Goal: Information Seeking & Learning: Find specific page/section

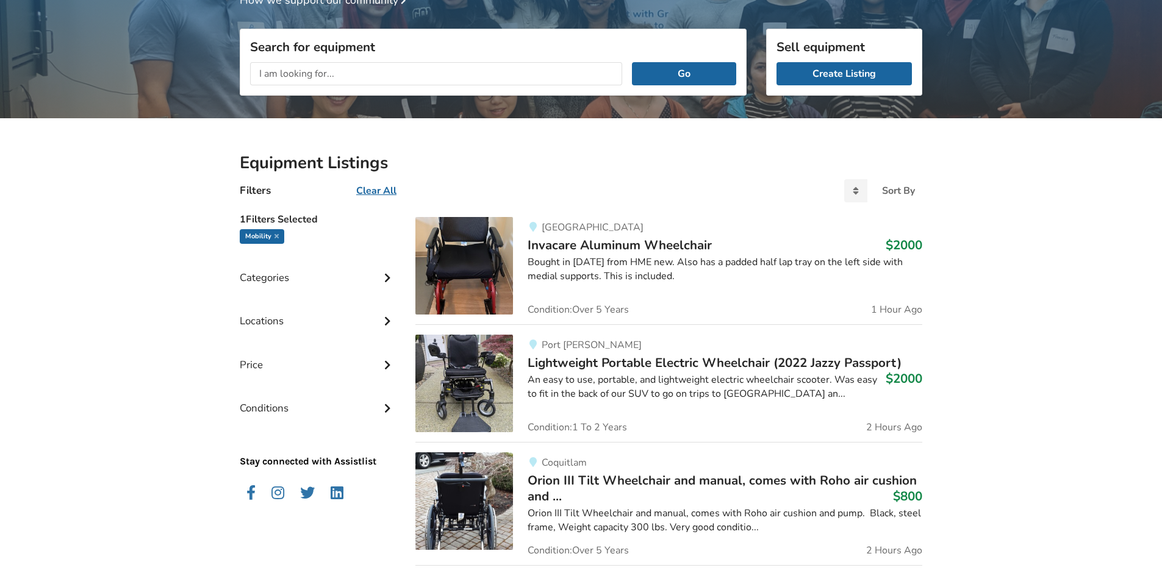
scroll to position [121, 0]
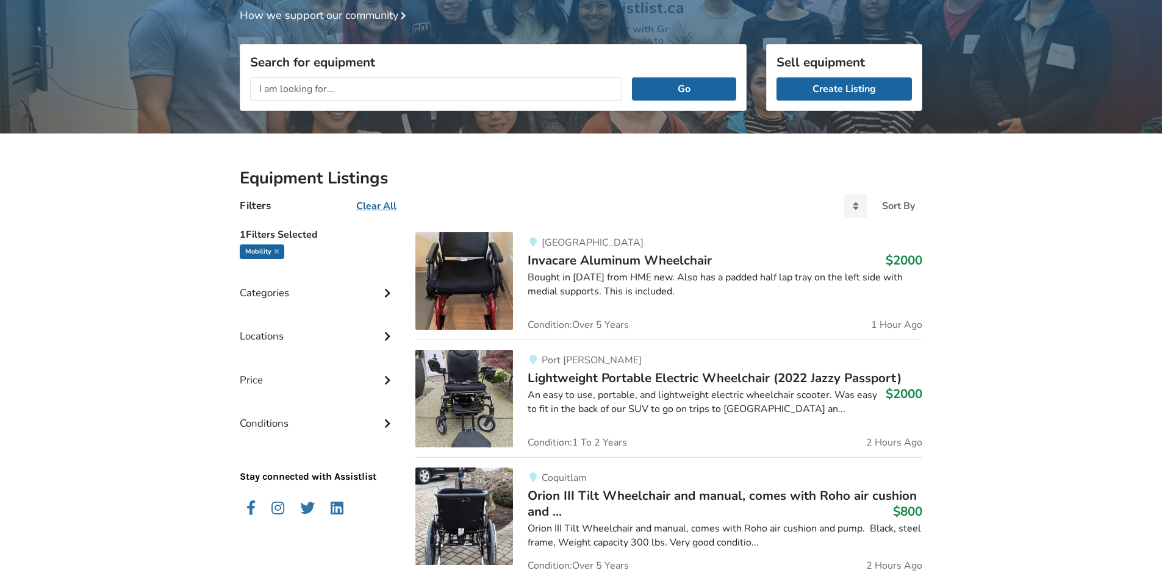
click at [285, 81] on input "text" at bounding box center [436, 88] width 372 height 23
click at [389, 296] on icon at bounding box center [387, 292] width 12 height 10
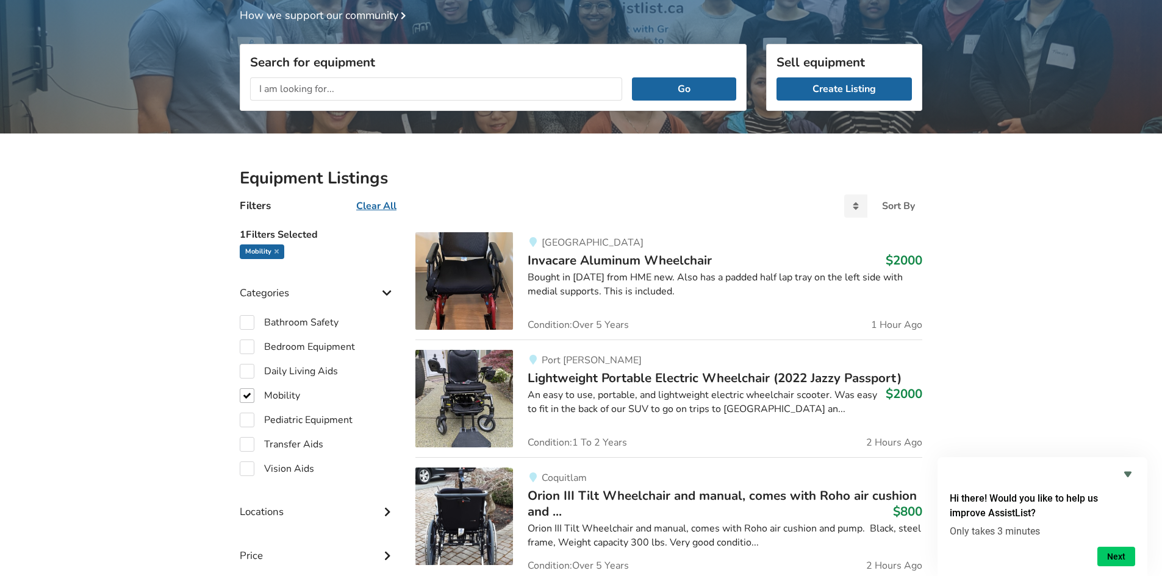
click at [389, 296] on icon at bounding box center [387, 292] width 12 height 10
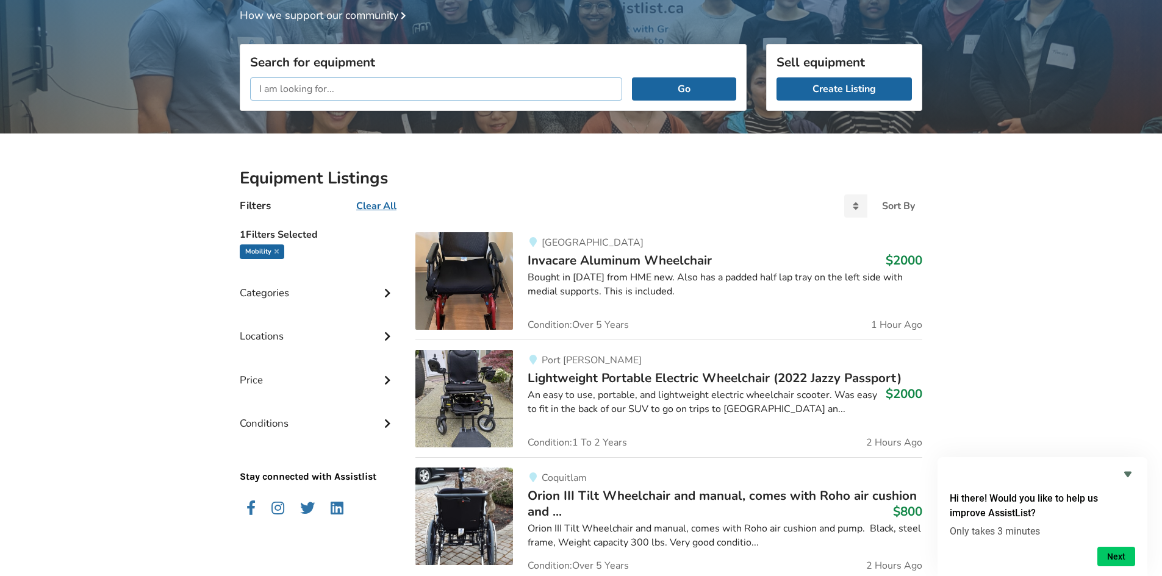
click at [331, 85] on input "text" at bounding box center [436, 88] width 372 height 23
type input "folding wheelchair"
click at [632, 77] on button "Go" at bounding box center [684, 88] width 104 height 23
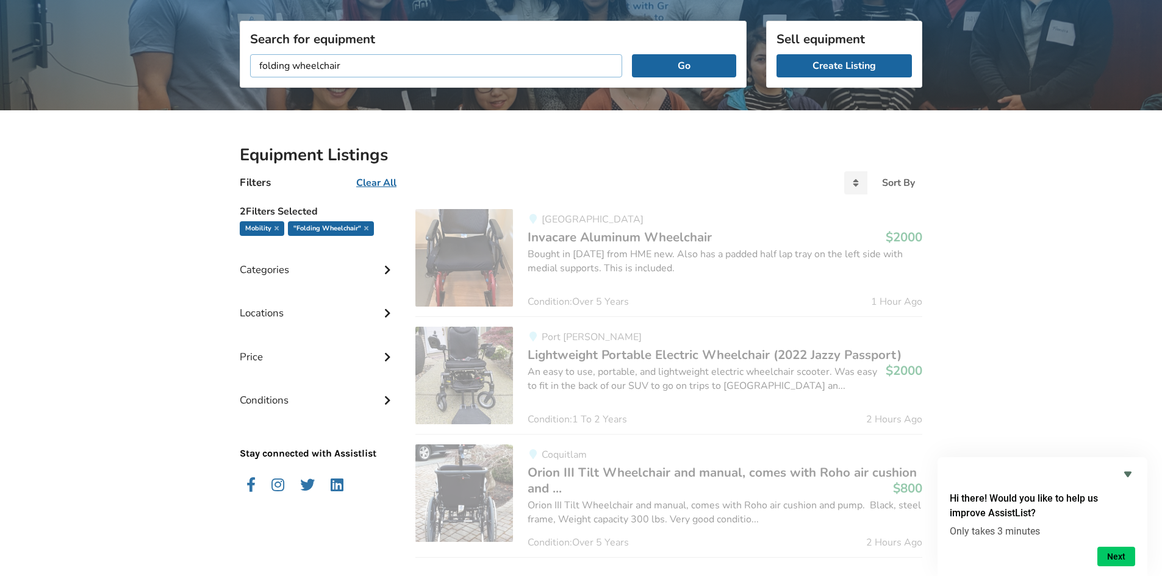
scroll to position [139, 0]
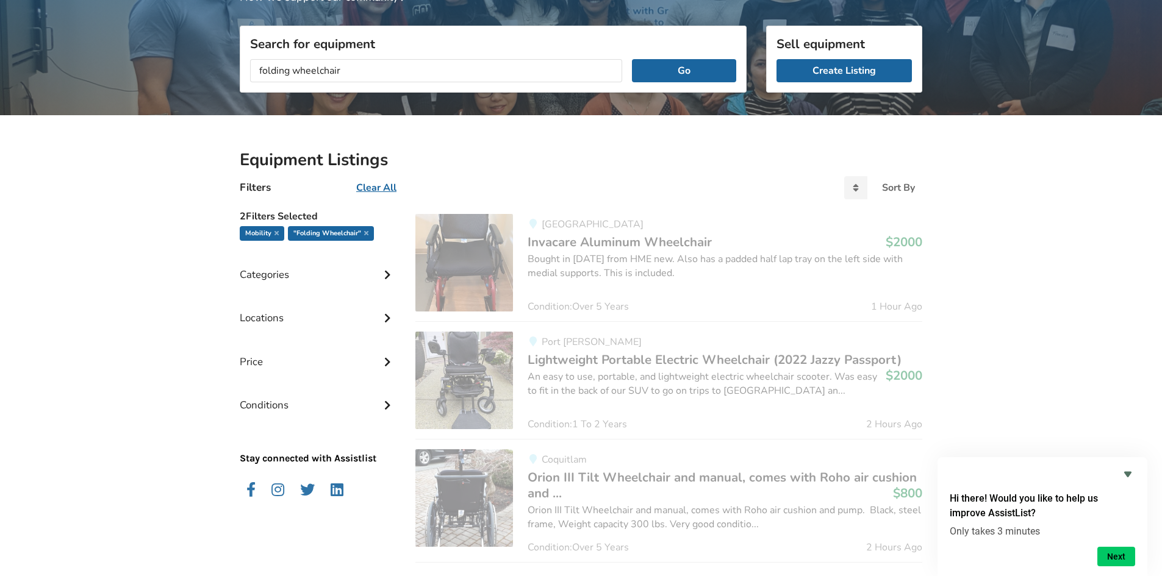
click at [384, 316] on icon at bounding box center [387, 317] width 12 height 10
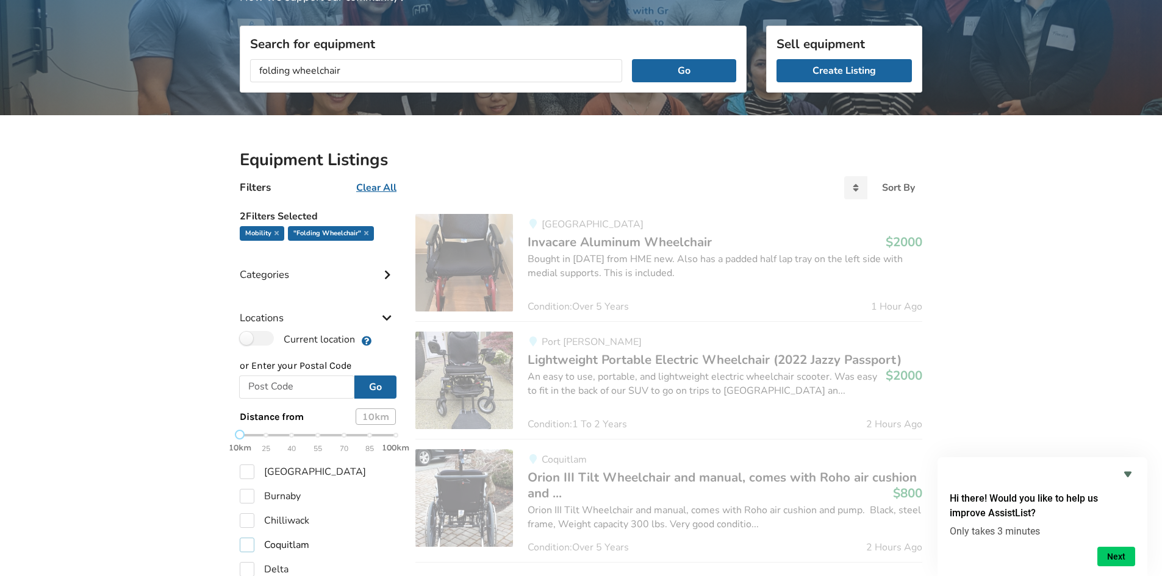
click at [252, 544] on label "Coquitlam" at bounding box center [275, 545] width 70 height 15
checkbox input "true"
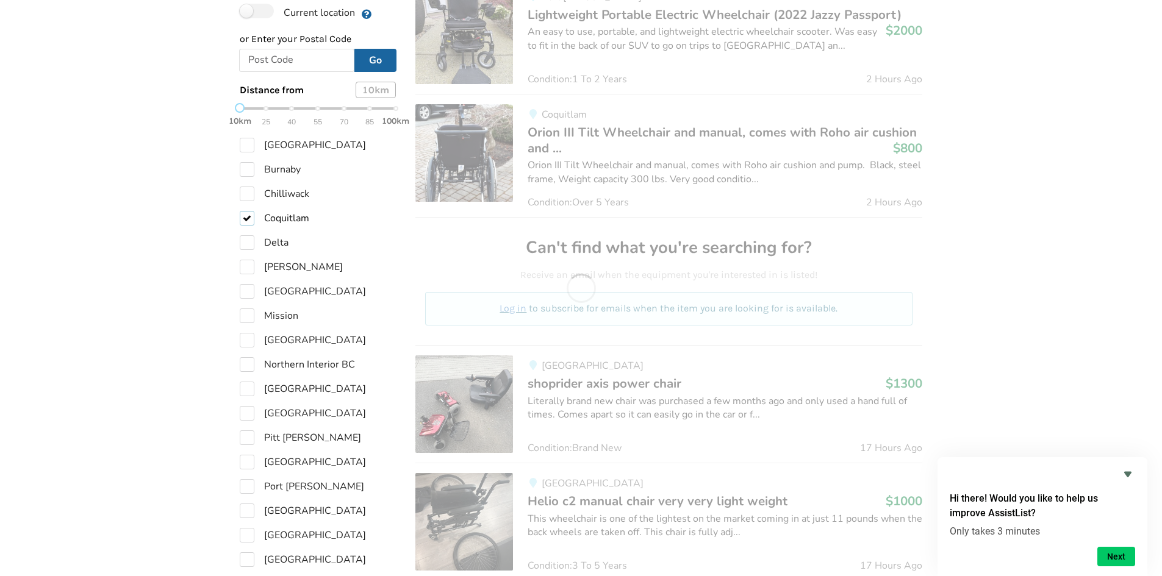
scroll to position [505, 0]
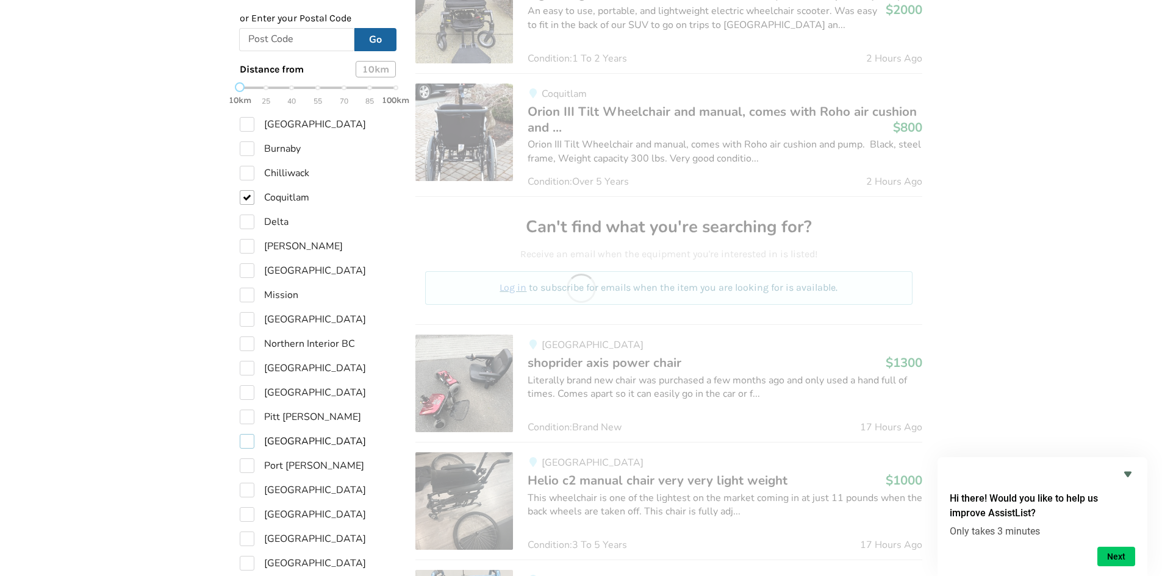
click at [251, 442] on label "[GEOGRAPHIC_DATA]" at bounding box center [303, 441] width 126 height 15
checkbox input "true"
click at [384, 33] on button "Go" at bounding box center [375, 39] width 42 height 23
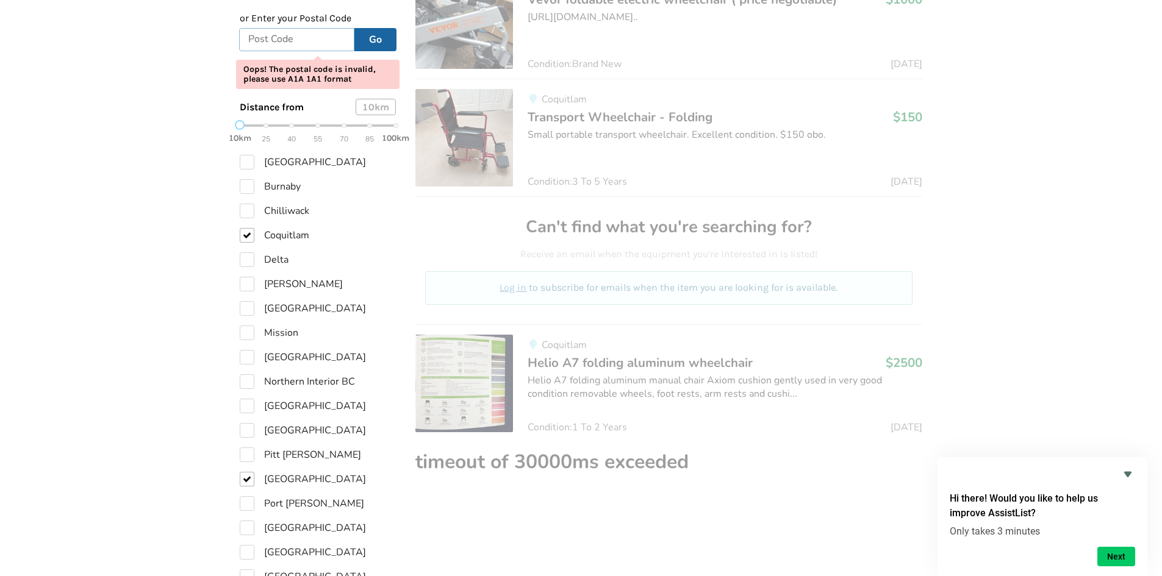
click at [307, 32] on input "text" at bounding box center [296, 39] width 115 height 23
type input "V3E 1B1"
click at [377, 41] on button "Go" at bounding box center [375, 39] width 42 height 23
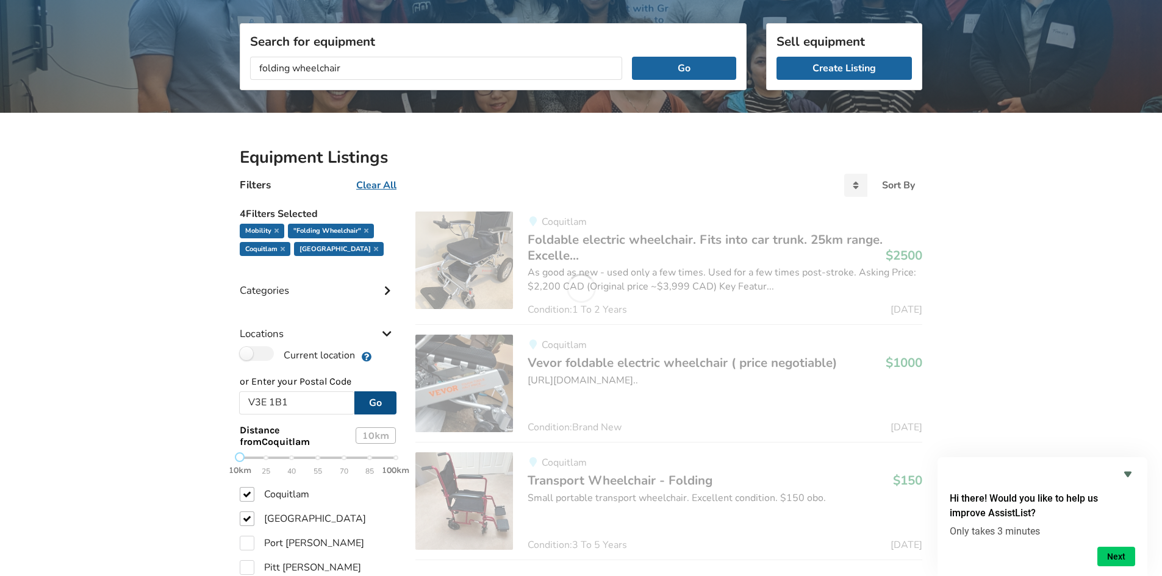
scroll to position [134, 0]
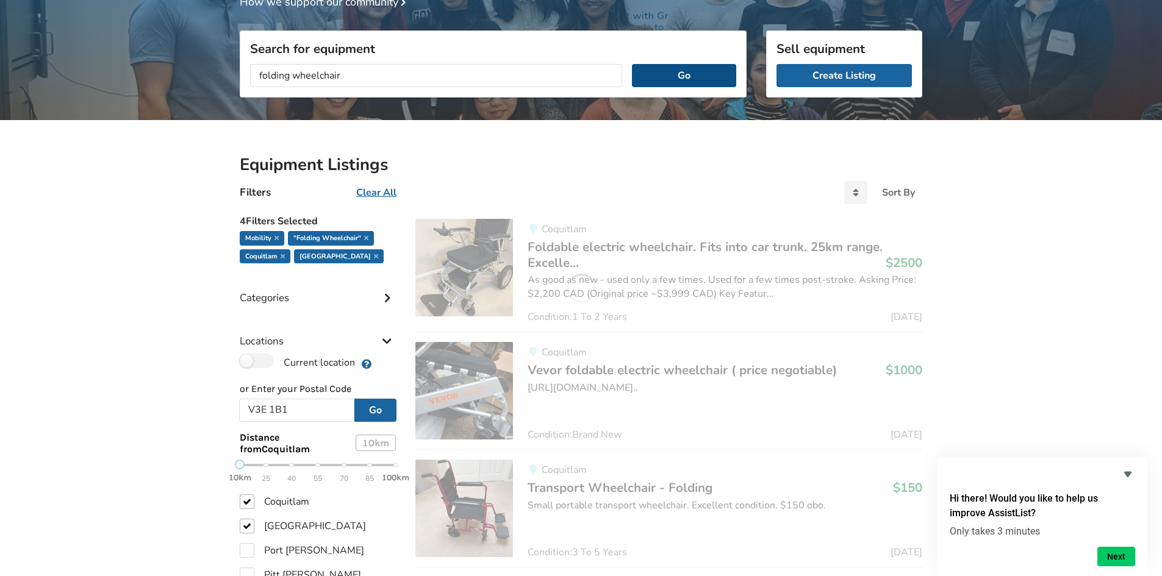
click at [687, 74] on button "Go" at bounding box center [684, 75] width 104 height 23
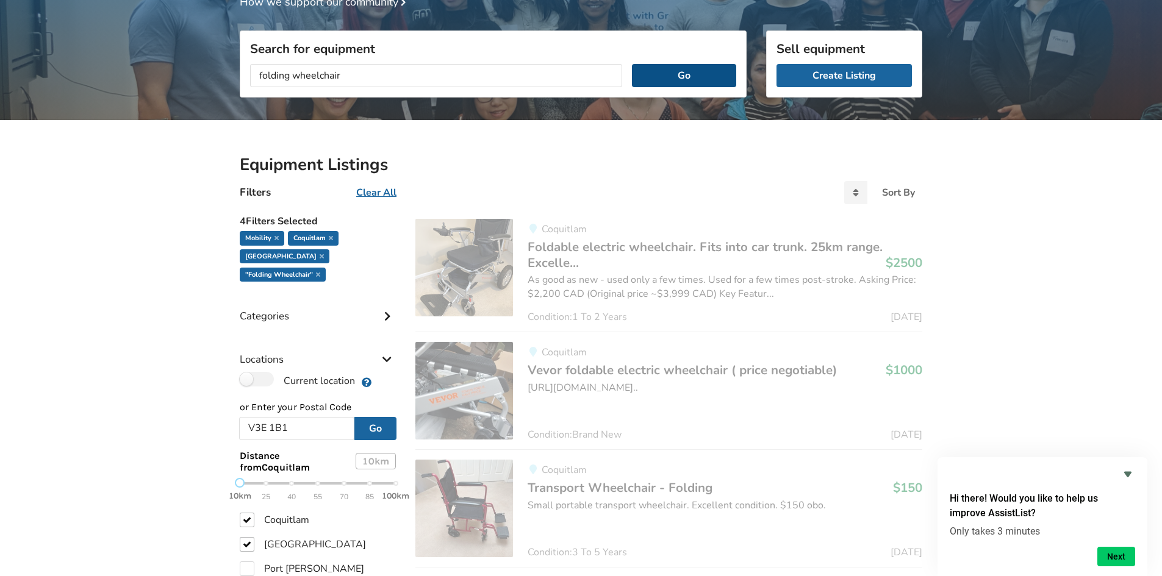
scroll to position [500, 0]
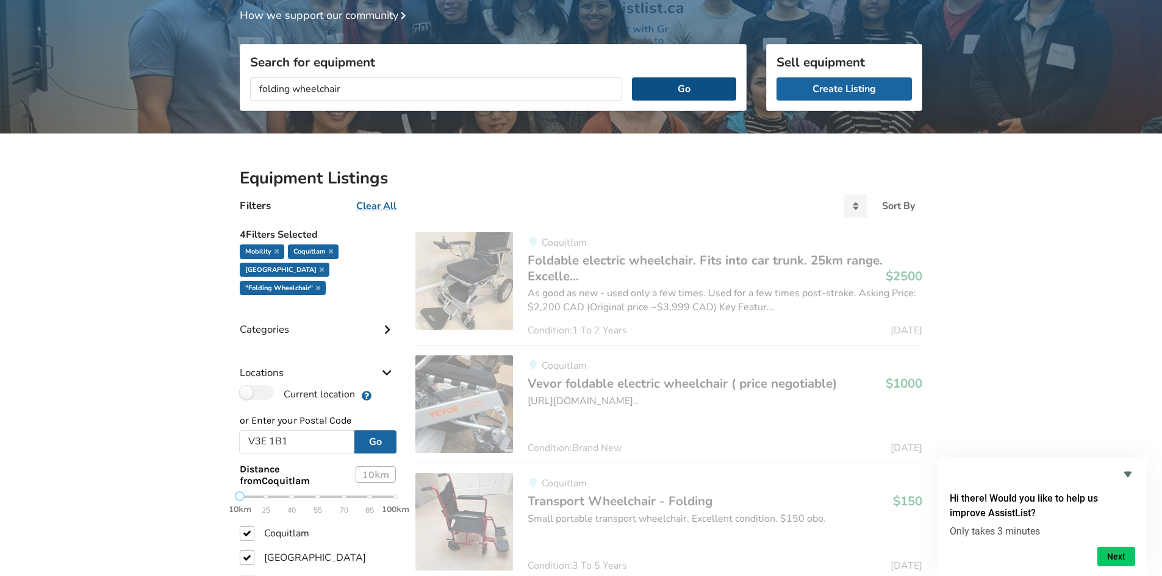
scroll to position [500, 0]
